Goal: Task Accomplishment & Management: Manage account settings

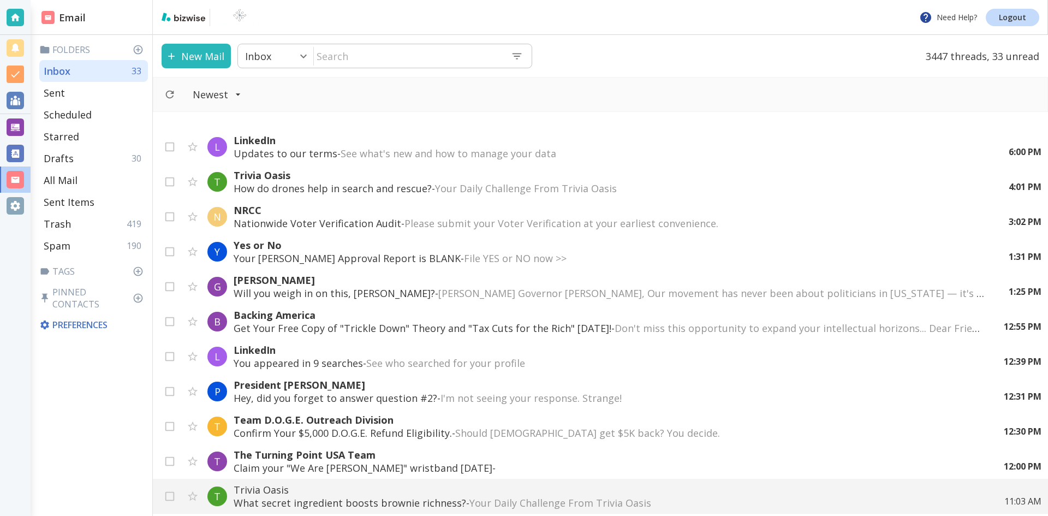
scroll to position [218, 0]
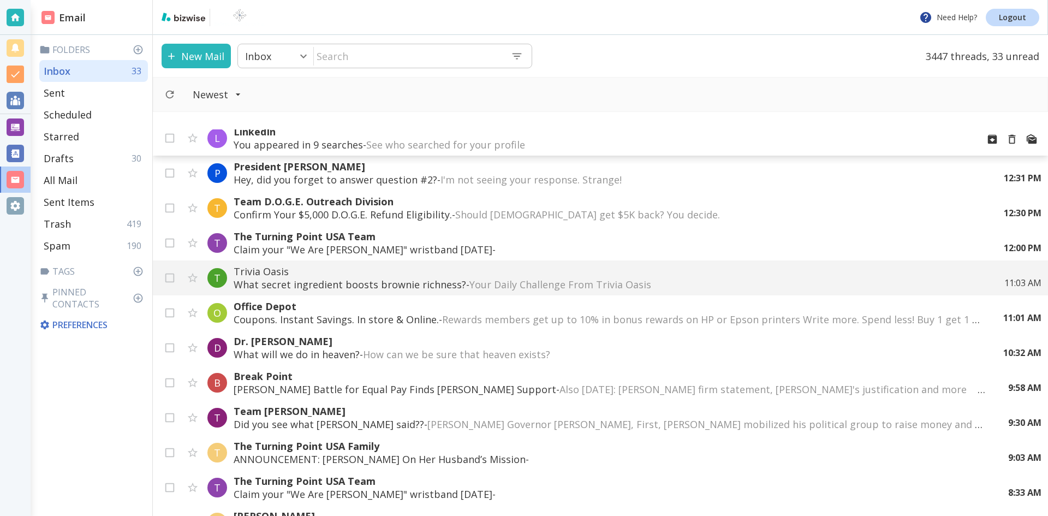
click at [329, 142] on p "You appeared in 9 searches - See who searched for your profile ͏ ͏ ͏ ͏ ͏ ͏ ͏ ͏ …" at bounding box center [602, 144] width 736 height 13
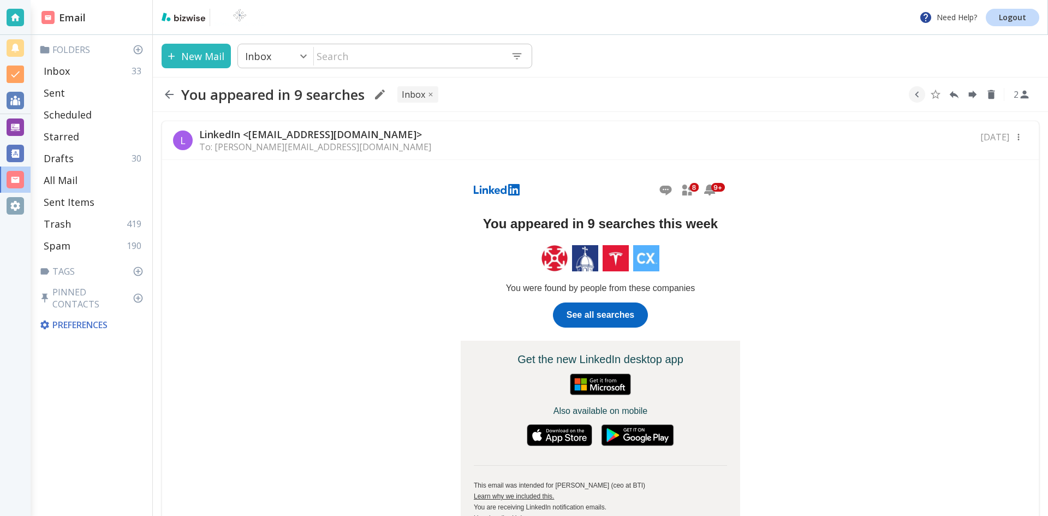
click at [599, 310] on span "See all searches" at bounding box center [600, 314] width 68 height 9
click at [991, 93] on icon "Delete" at bounding box center [991, 94] width 7 height 9
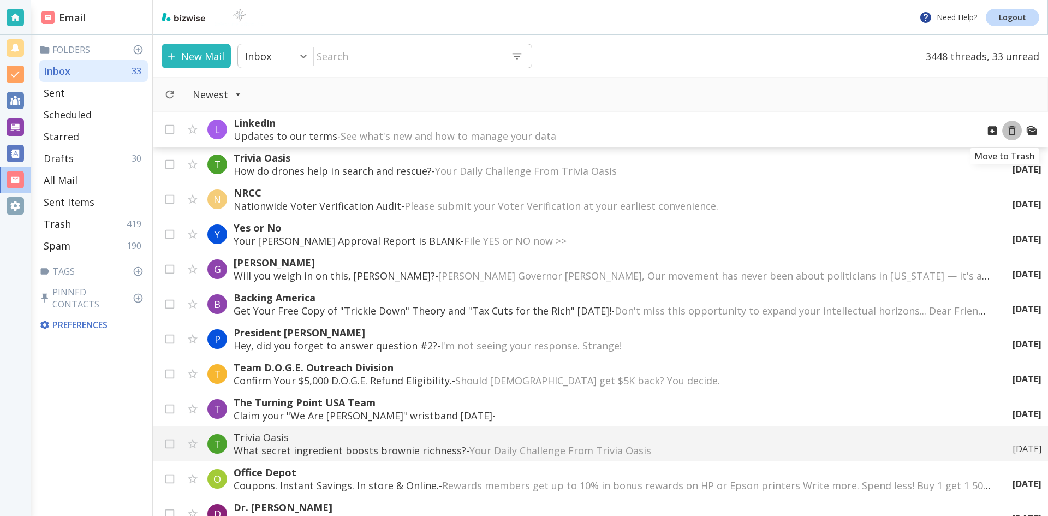
click at [1006, 129] on icon "Move to Trash" at bounding box center [1012, 130] width 12 height 12
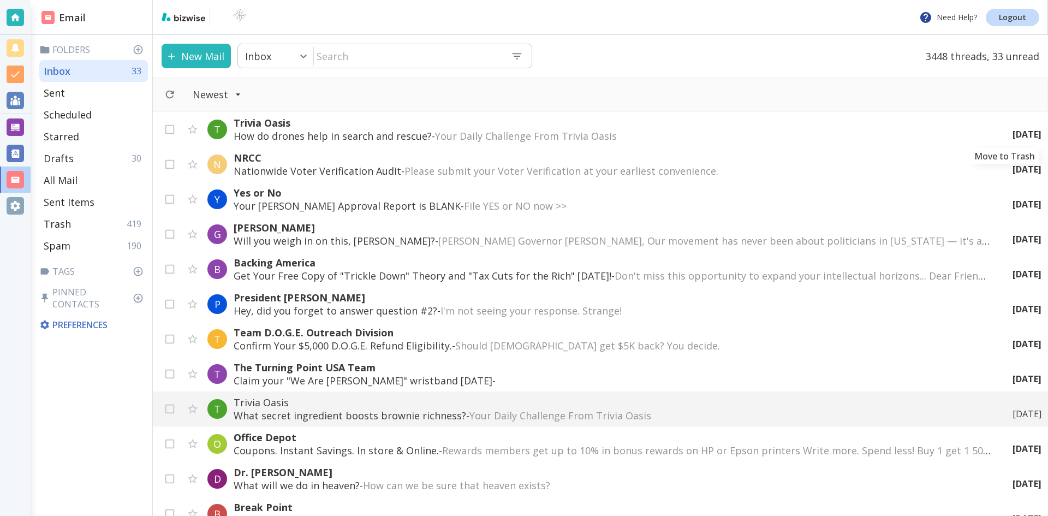
click at [0, 0] on icon "Move to Trash" at bounding box center [0, 0] width 0 height 0
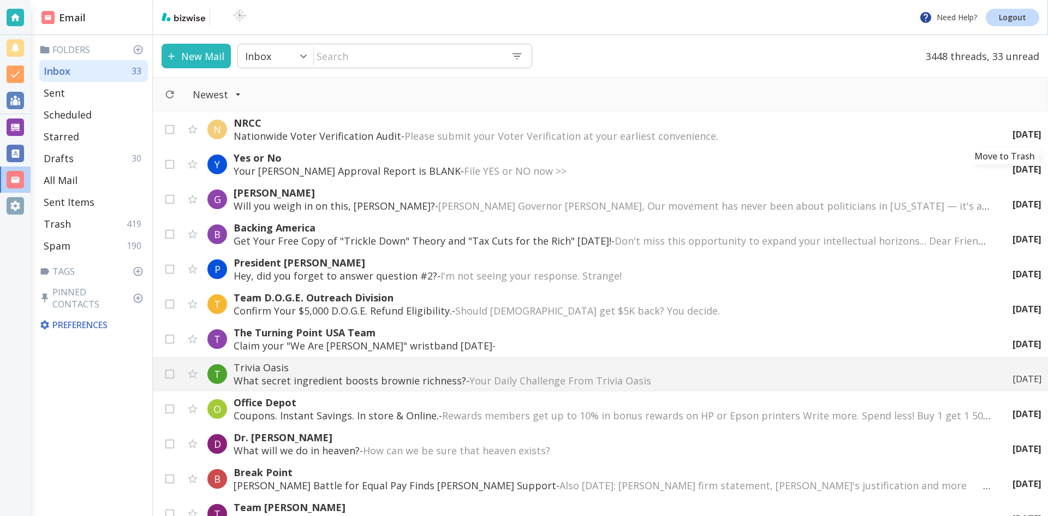
click at [0, 0] on icon "Move to Trash" at bounding box center [0, 0] width 0 height 0
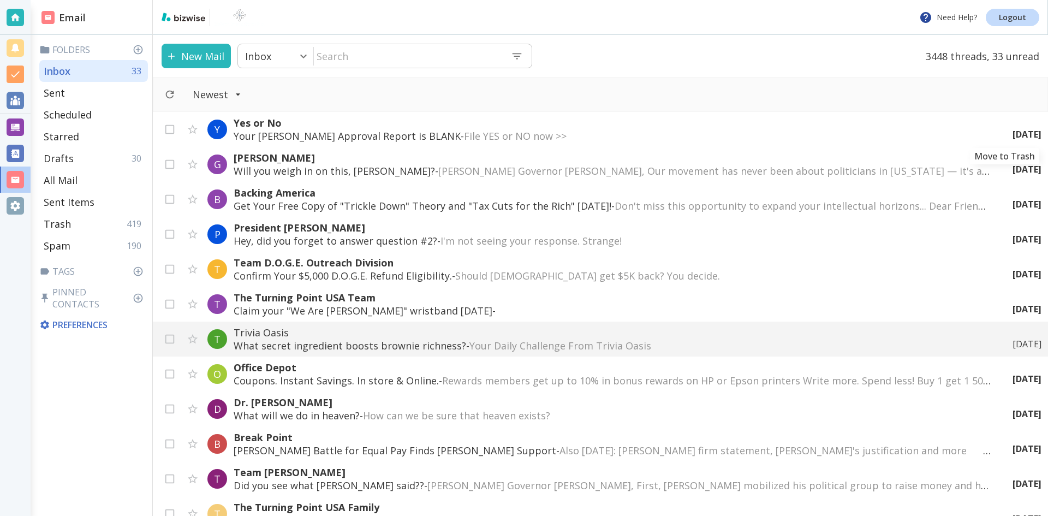
click at [0, 0] on icon "Move to Trash" at bounding box center [0, 0] width 0 height 0
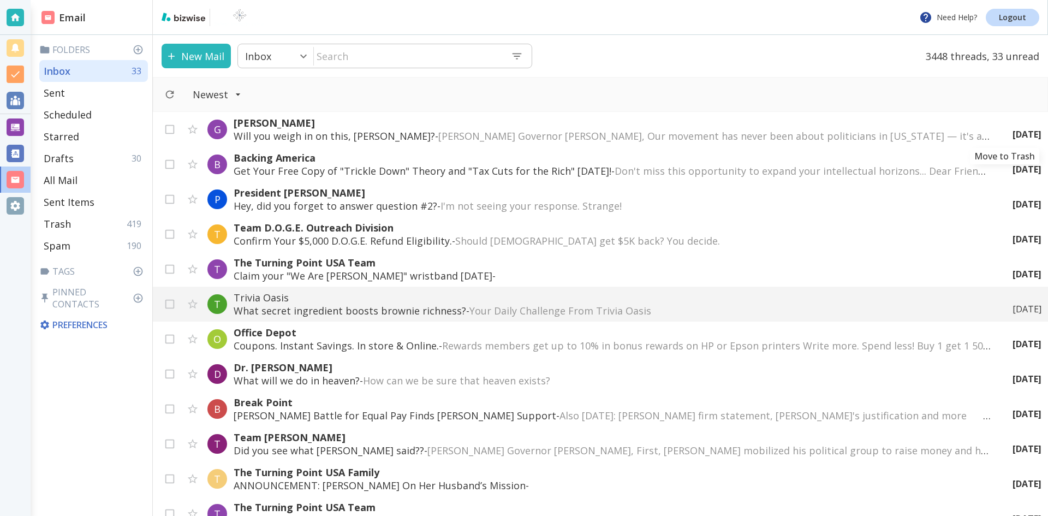
click at [0, 0] on icon "Move to Trash" at bounding box center [0, 0] width 0 height 0
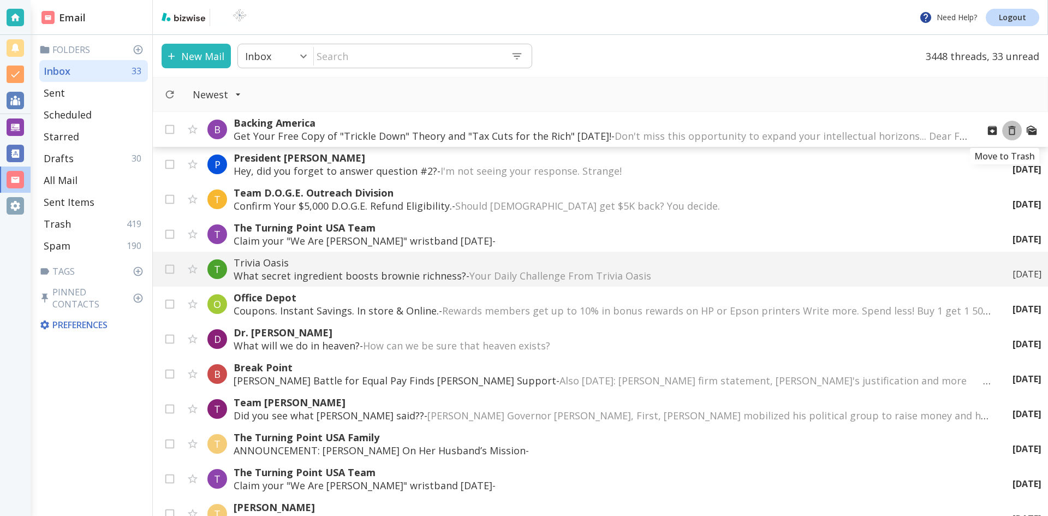
click at [1006, 130] on icon "Move to Trash" at bounding box center [1012, 130] width 12 height 12
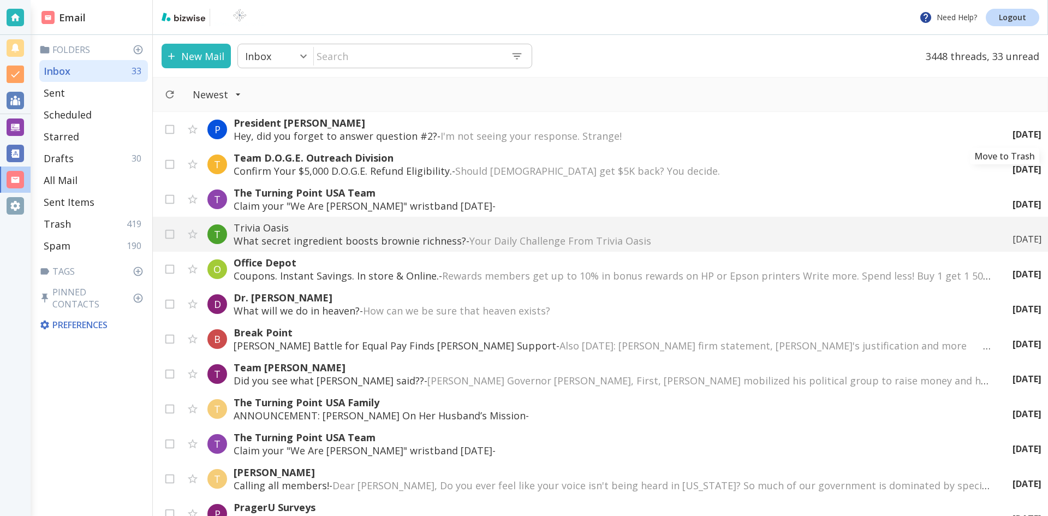
click at [0, 0] on icon "Move to Trash" at bounding box center [0, 0] width 0 height 0
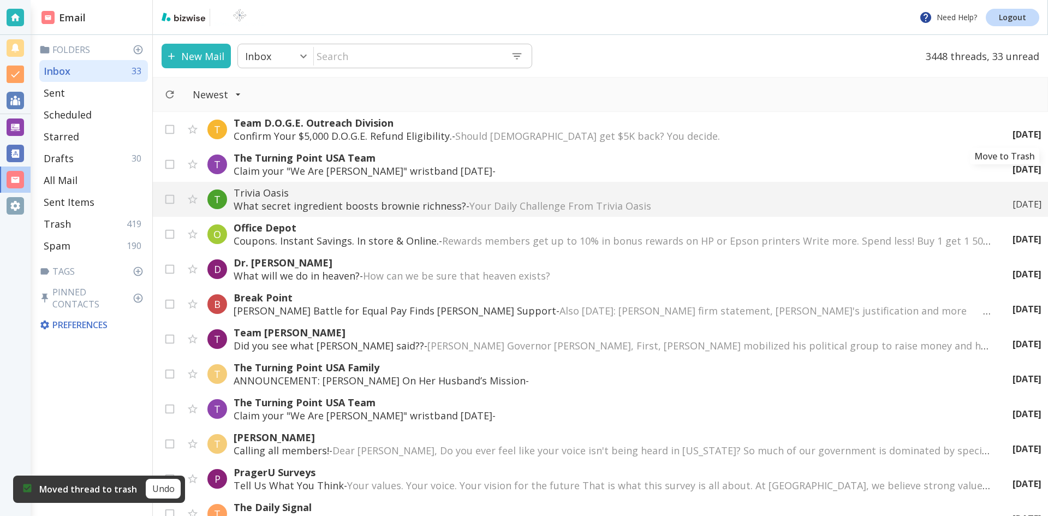
click at [0, 0] on icon "Move to Trash" at bounding box center [0, 0] width 0 height 0
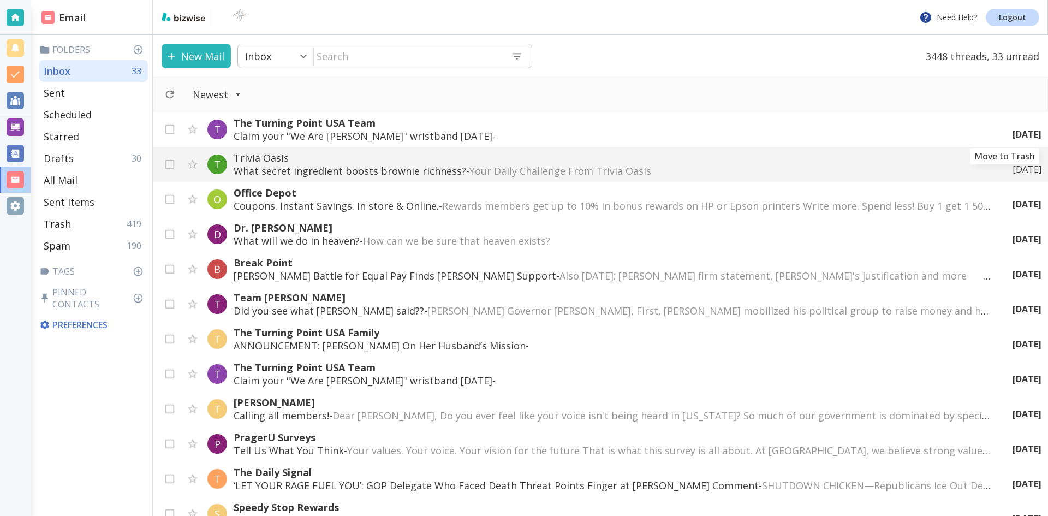
click at [0, 0] on icon "Move to Trash" at bounding box center [0, 0] width 0 height 0
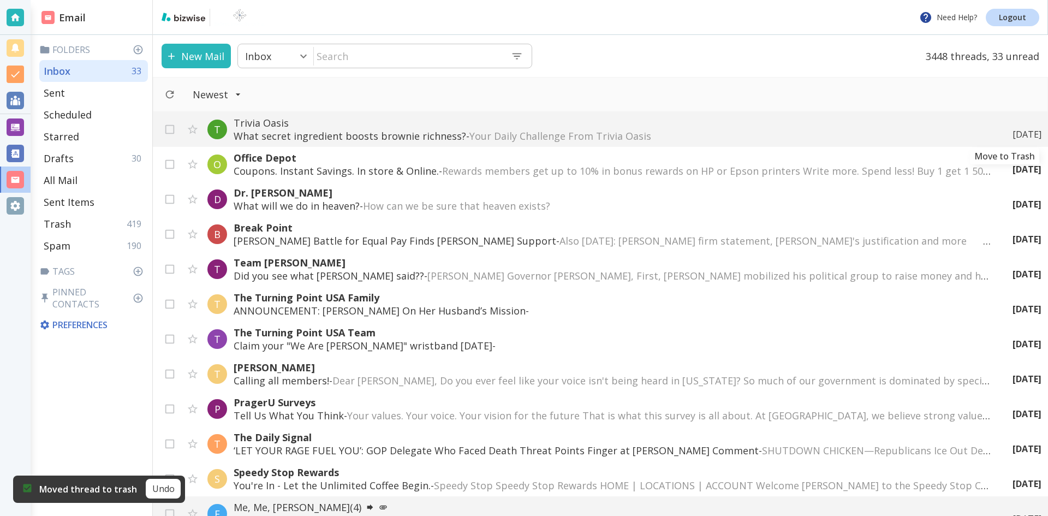
click at [0, 0] on icon "Move to Trash" at bounding box center [0, 0] width 0 height 0
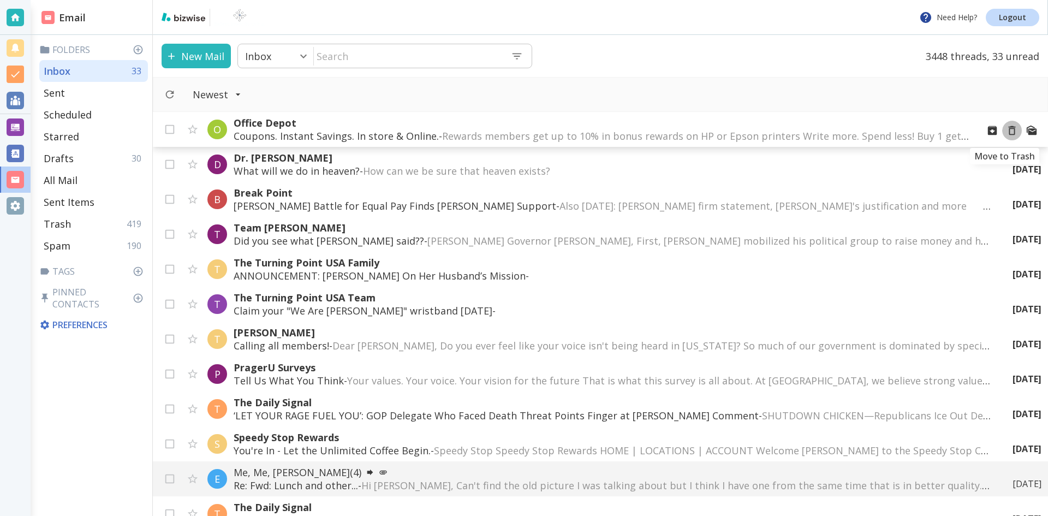
click at [1006, 129] on icon "Move to Trash" at bounding box center [1012, 130] width 12 height 12
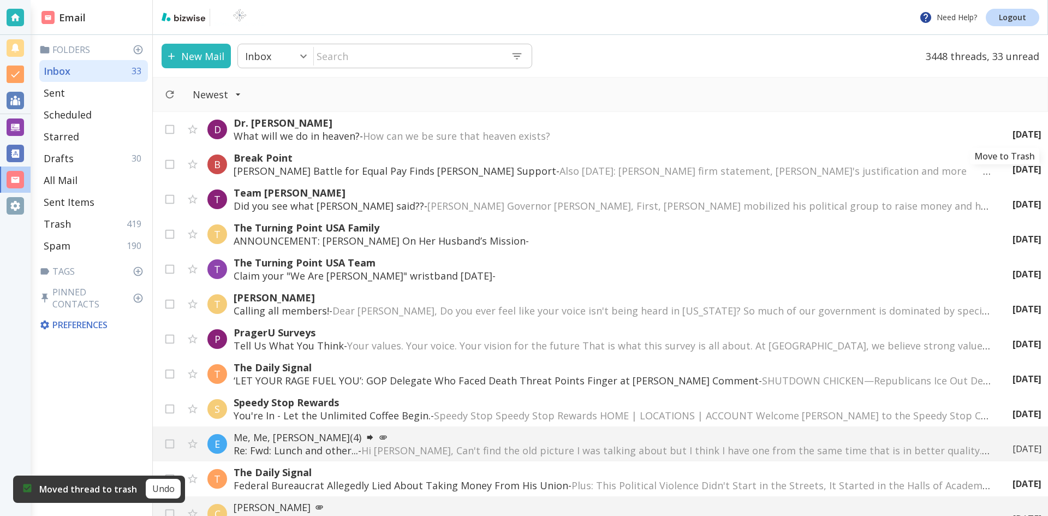
click at [0, 0] on icon "Move to Trash" at bounding box center [0, 0] width 0 height 0
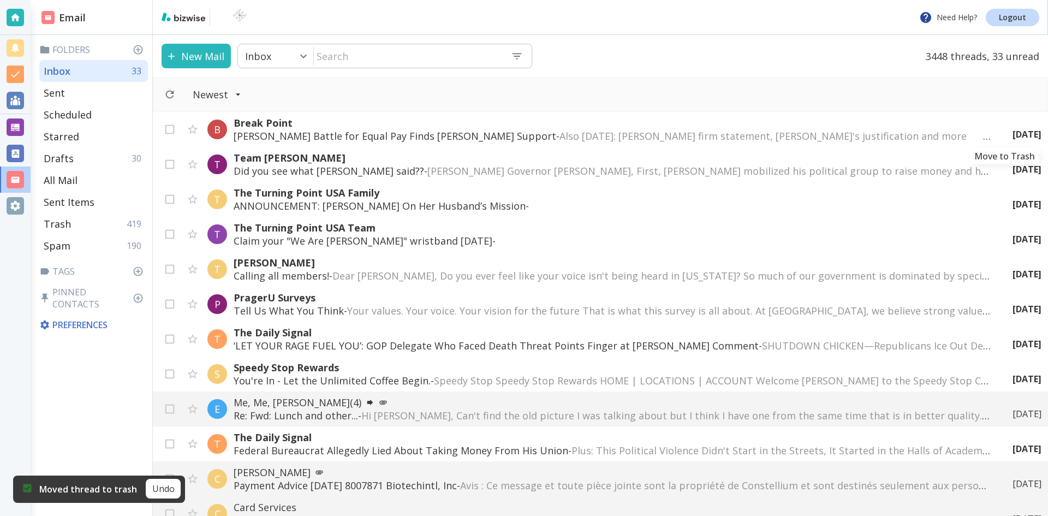
click at [0, 0] on icon "Move to Trash" at bounding box center [0, 0] width 0 height 0
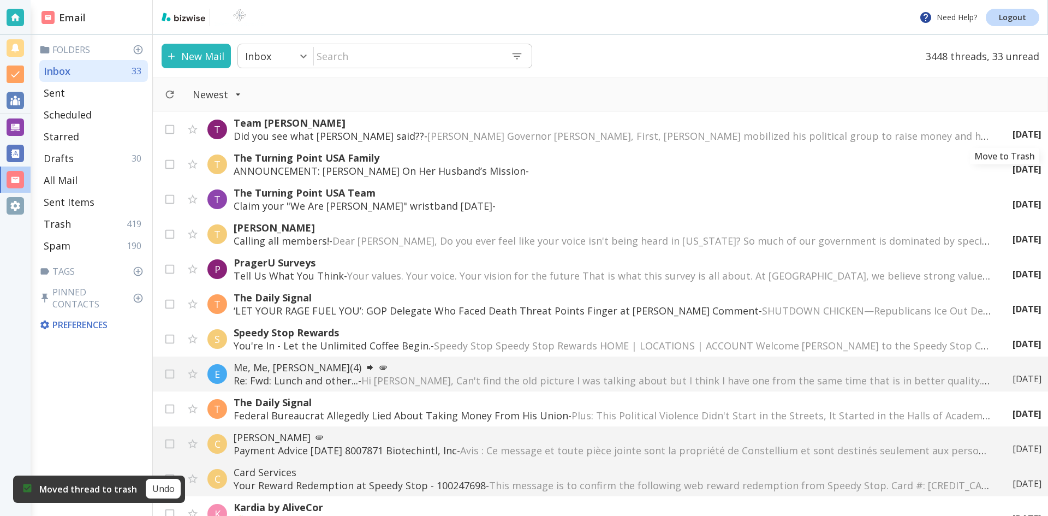
click at [0, 0] on icon "Move to Trash" at bounding box center [0, 0] width 0 height 0
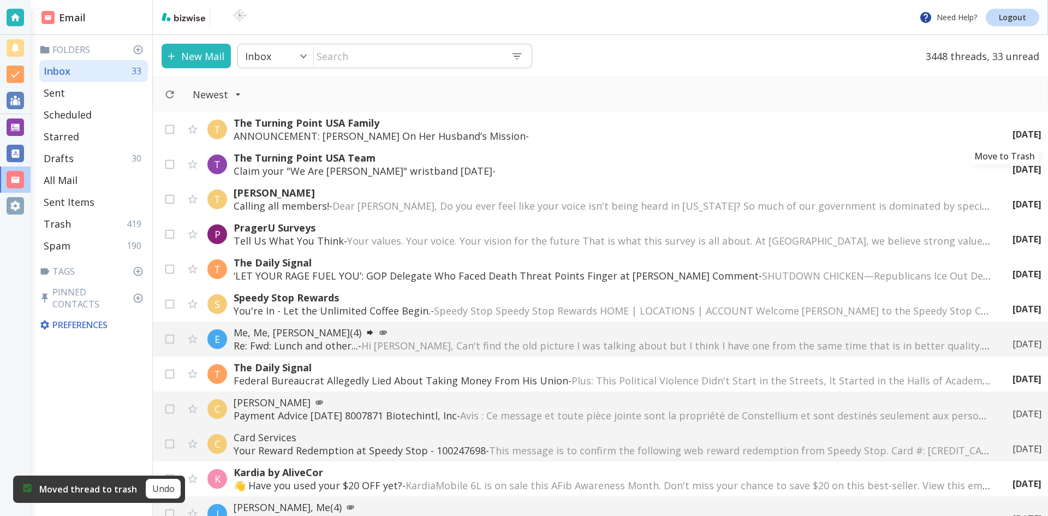
click at [0, 0] on icon "Move to Trash" at bounding box center [0, 0] width 0 height 0
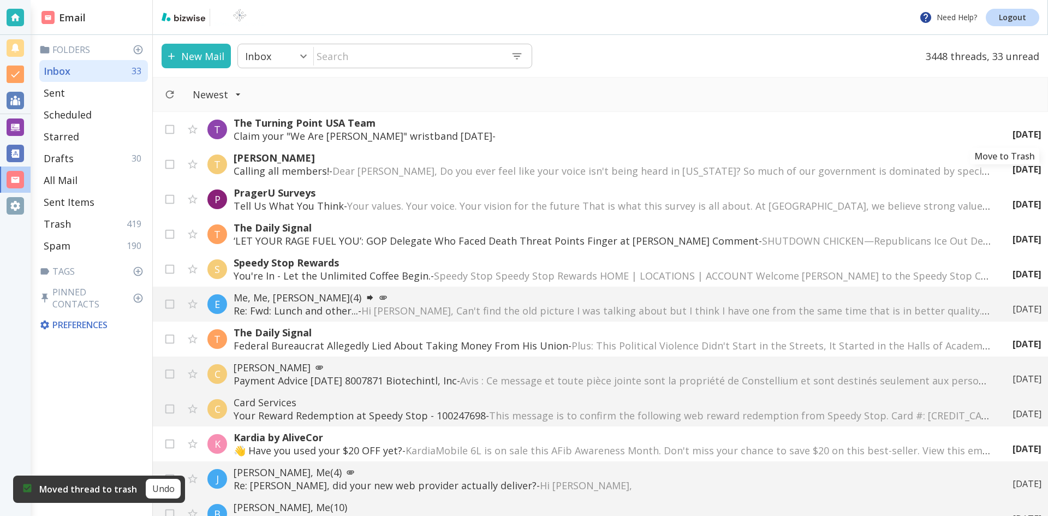
click at [0, 0] on icon "Move to Trash" at bounding box center [0, 0] width 0 height 0
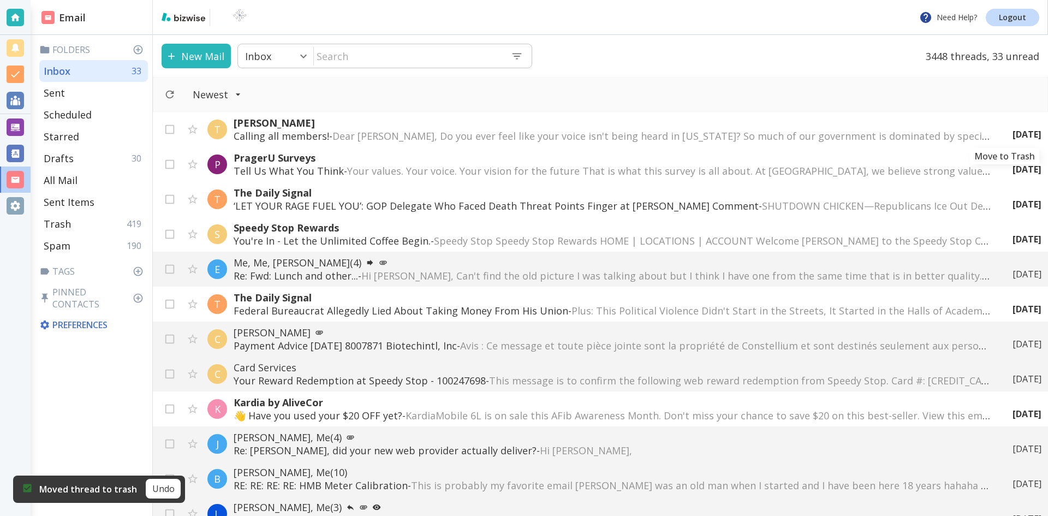
click at [0, 0] on icon "Move to Trash" at bounding box center [0, 0] width 0 height 0
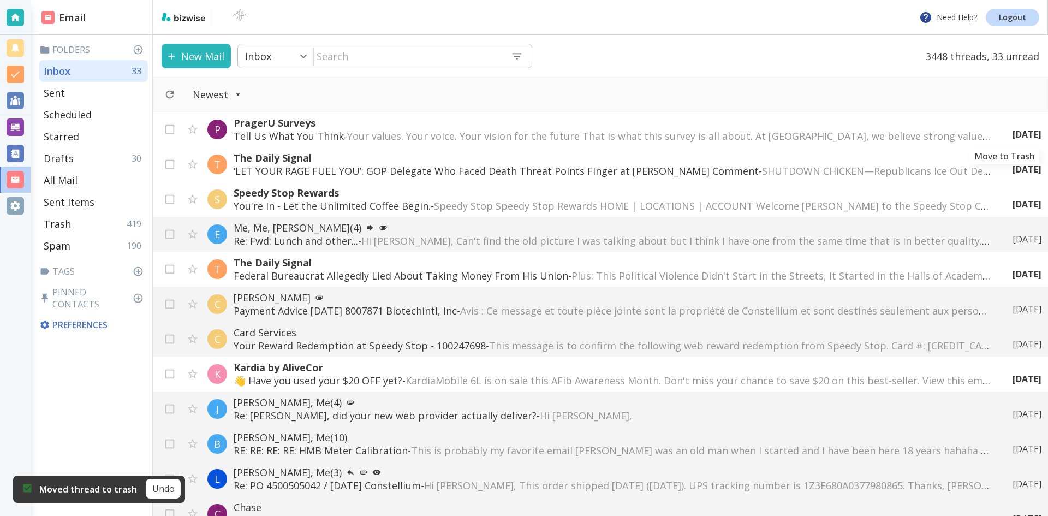
click at [0, 0] on icon "Move to Trash" at bounding box center [0, 0] width 0 height 0
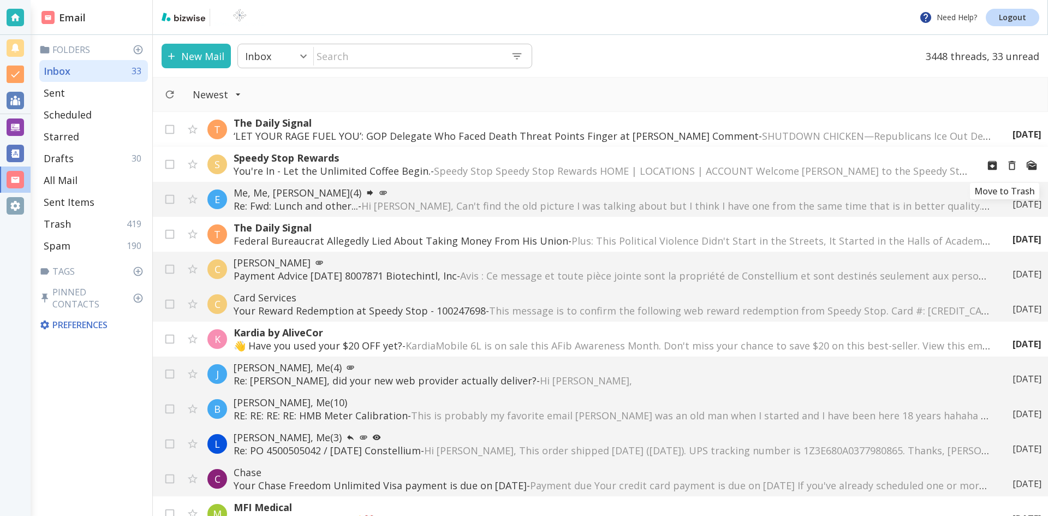
click at [1006, 164] on icon "Move to Trash" at bounding box center [1012, 165] width 12 height 12
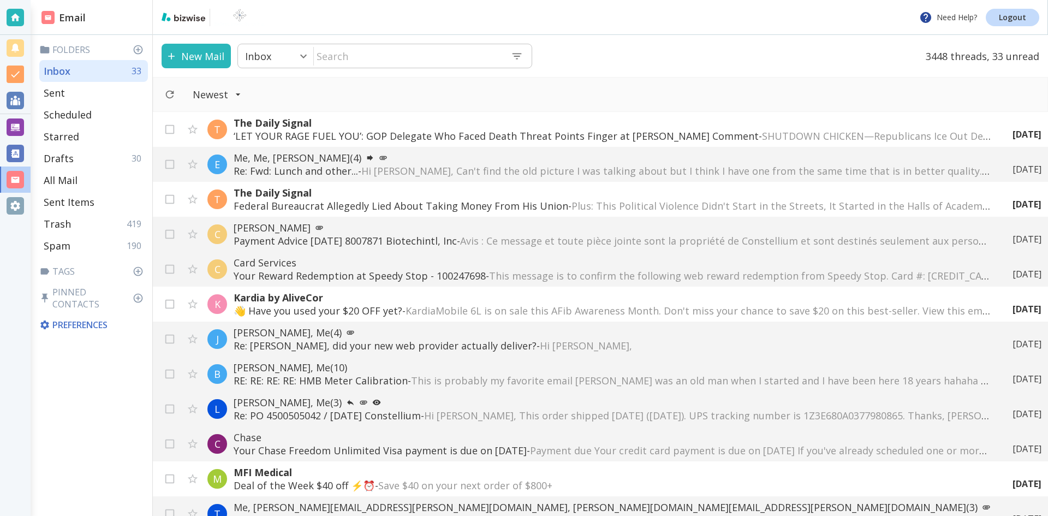
click at [581, 167] on span "Hi [PERSON_NAME], Can't find the old picture I was talking about but I think I …" at bounding box center [871, 170] width 1020 height 13
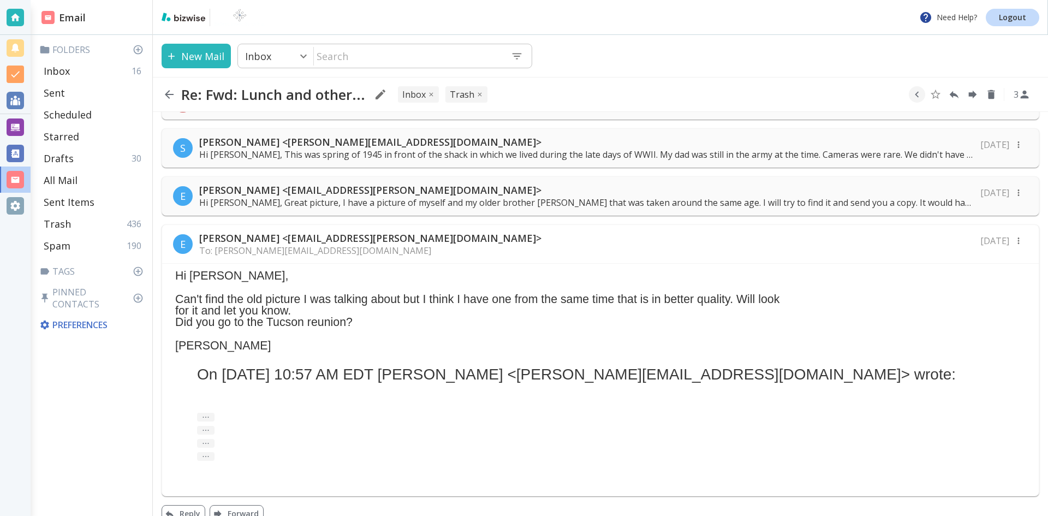
scroll to position [52, 0]
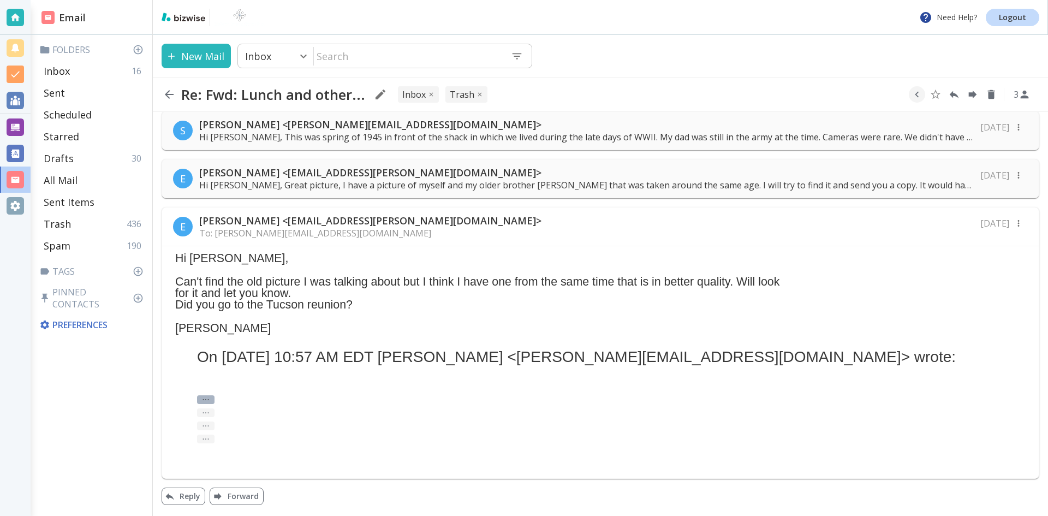
click at [208, 398] on button "..." at bounding box center [205, 399] width 17 height 9
click at [342, 399] on div "... Hi [PERSON_NAME]," at bounding box center [600, 409] width 806 height 28
click at [166, 91] on icon "button" at bounding box center [169, 94] width 13 height 13
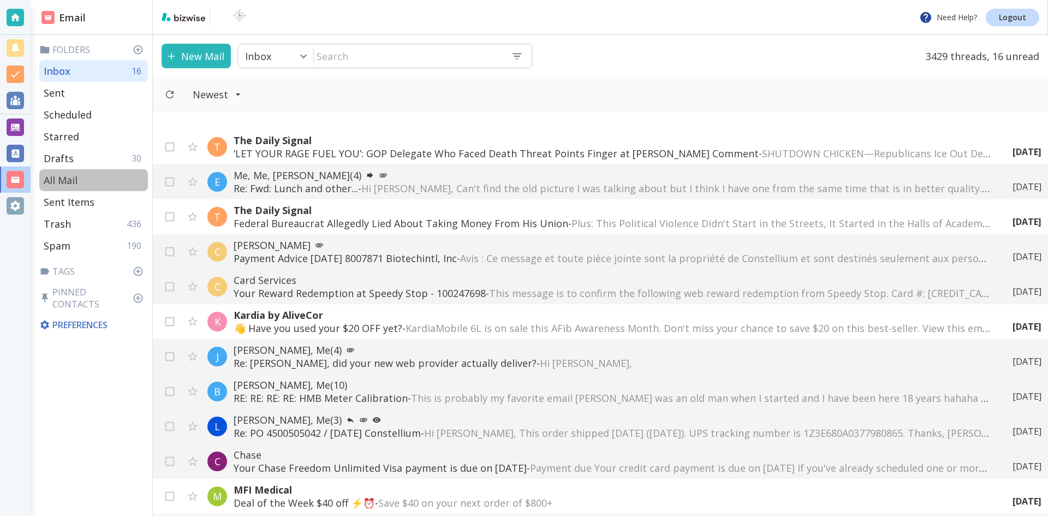
click at [65, 179] on p "All Mail" at bounding box center [61, 180] width 34 height 13
type input "5"
